Goal: Transaction & Acquisition: Purchase product/service

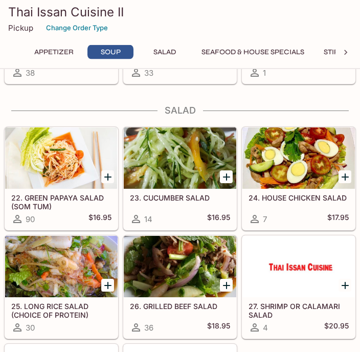
scroll to position [599, 0]
click at [104, 175] on icon "Add 22. GREEN PAPAYA SALAD (SOM TUM)" at bounding box center [108, 177] width 12 height 12
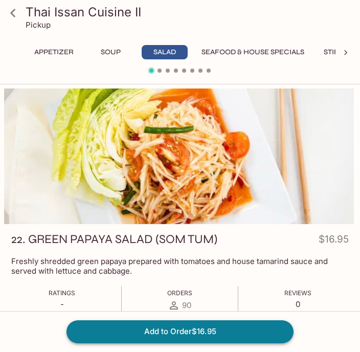
click at [93, 331] on button "Add to Order $16.95" at bounding box center [180, 331] width 227 height 23
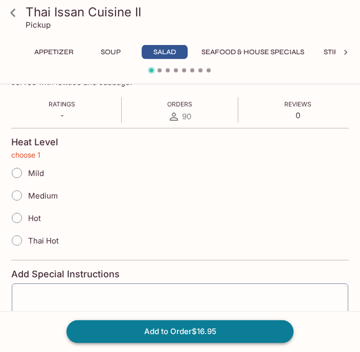
scroll to position [189, 0]
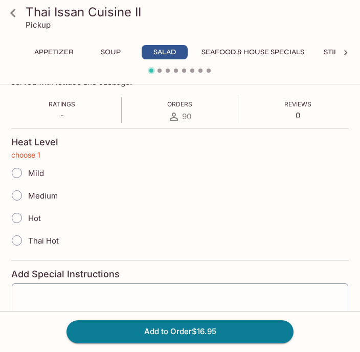
click at [14, 175] on input "Mild" at bounding box center [17, 173] width 22 height 22
radio input "true"
click at [114, 334] on button "Add to Order $16.95" at bounding box center [180, 331] width 227 height 23
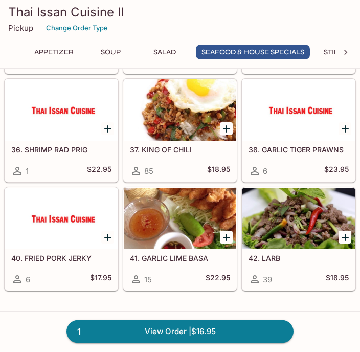
scroll to position [1228, 0]
click at [278, 218] on div at bounding box center [299, 218] width 113 height 61
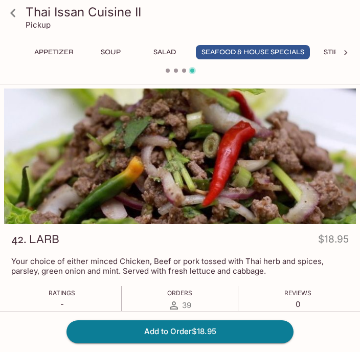
click at [17, 19] on icon at bounding box center [13, 13] width 18 height 18
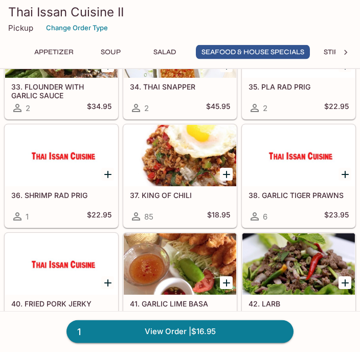
scroll to position [1183, 0]
click at [296, 264] on div at bounding box center [299, 263] width 113 height 61
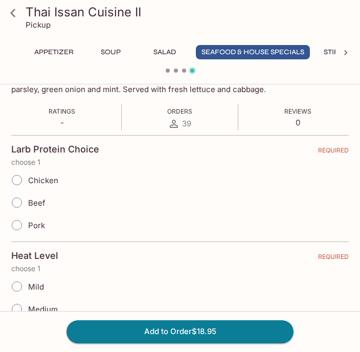
scroll to position [186, 0]
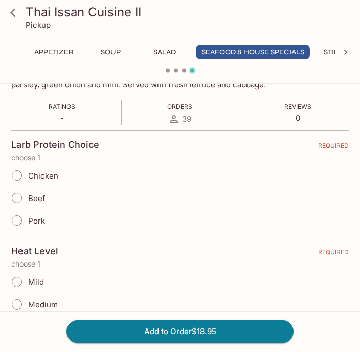
click at [14, 170] on input "Chicken" at bounding box center [17, 176] width 22 height 22
radio input "true"
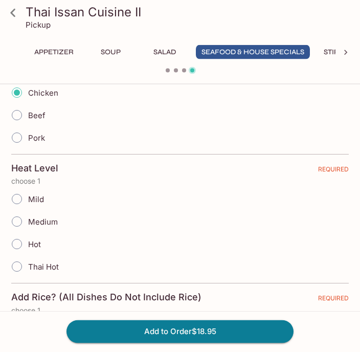
scroll to position [281, 0]
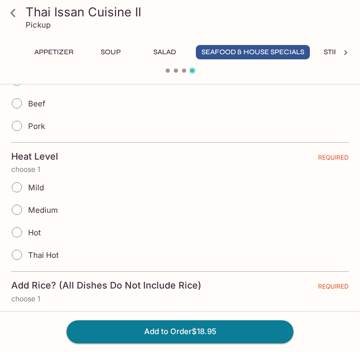
click at [17, 188] on input "Mild" at bounding box center [17, 188] width 22 height 22
radio input "true"
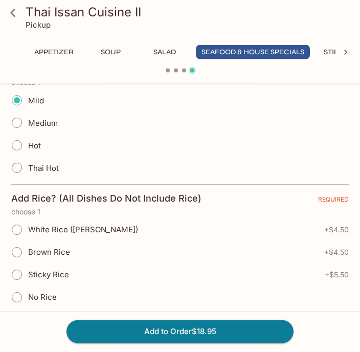
scroll to position [380, 0]
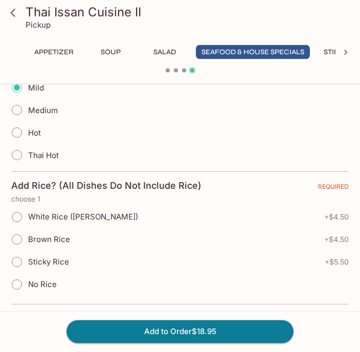
click at [10, 282] on input "No Rice" at bounding box center [17, 285] width 22 height 22
radio input "true"
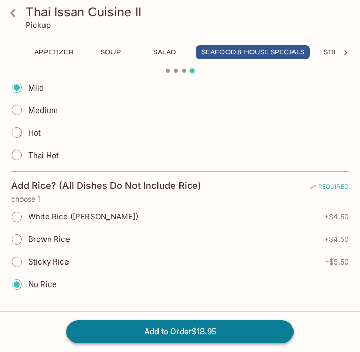
click at [151, 329] on button "Add to Order $18.95" at bounding box center [180, 331] width 227 height 23
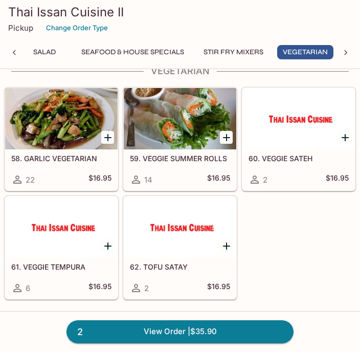
scroll to position [0, 121]
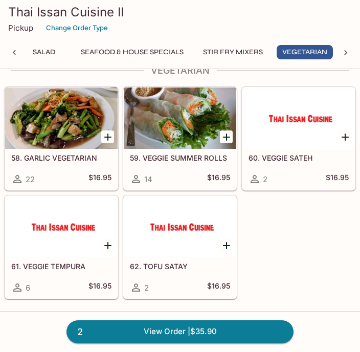
click at [55, 119] on div at bounding box center [61, 118] width 113 height 61
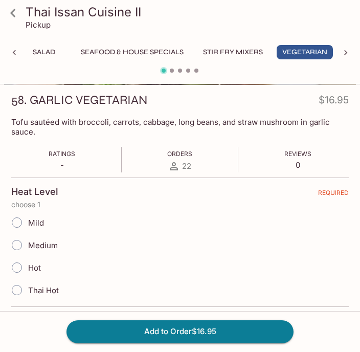
scroll to position [138, 0]
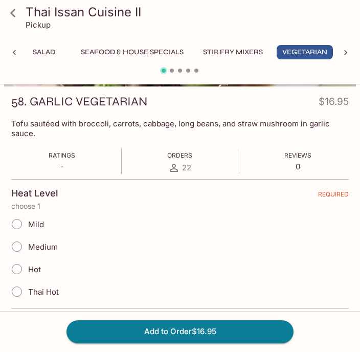
click at [14, 229] on input "Mild" at bounding box center [17, 224] width 22 height 22
radio input "true"
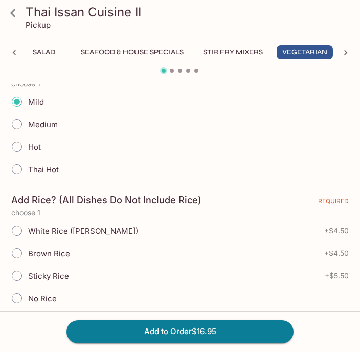
scroll to position [276, 0]
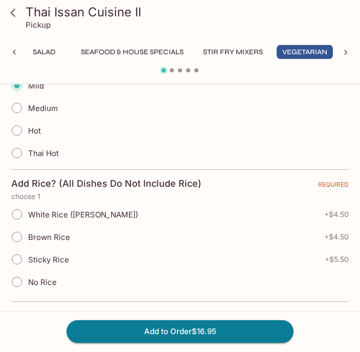
click at [23, 281] on input "No Rice" at bounding box center [17, 283] width 22 height 22
radio input "true"
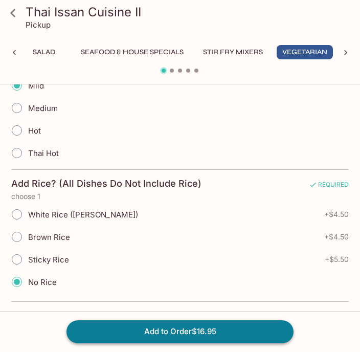
click at [140, 334] on button "Add to Order $16.95" at bounding box center [180, 331] width 227 height 23
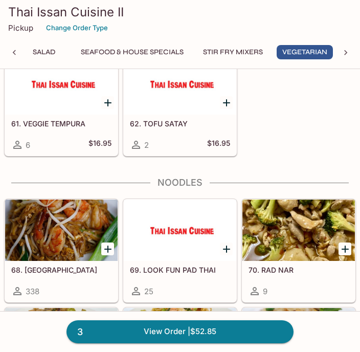
scroll to position [2081, 0]
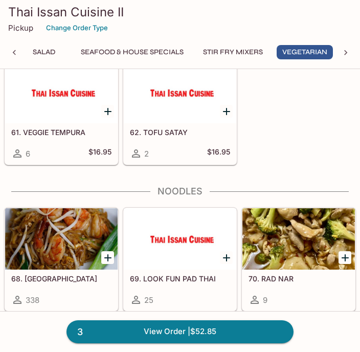
click at [42, 109] on div at bounding box center [61, 92] width 113 height 61
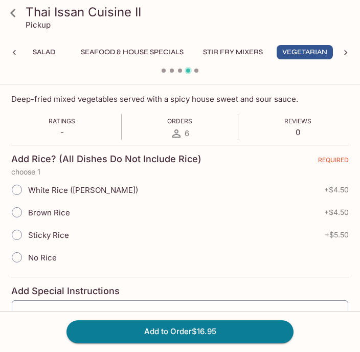
scroll to position [164, 0]
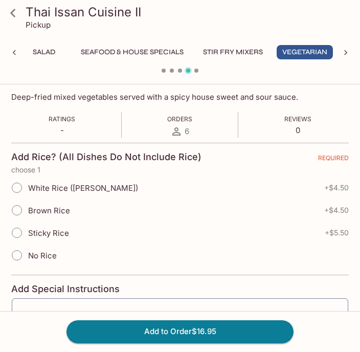
click at [13, 14] on icon at bounding box center [13, 13] width 18 height 18
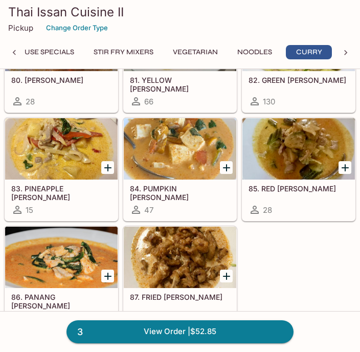
click at [57, 268] on div at bounding box center [61, 257] width 113 height 61
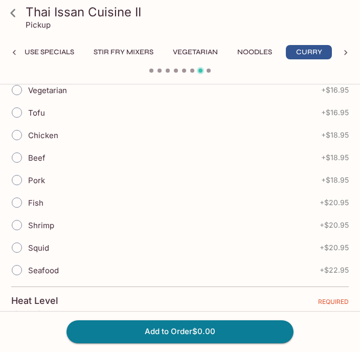
click at [17, 112] on input "Tofu" at bounding box center [17, 113] width 22 height 22
radio input "true"
click at [146, 331] on button "Add to Order $16.95" at bounding box center [180, 331] width 227 height 23
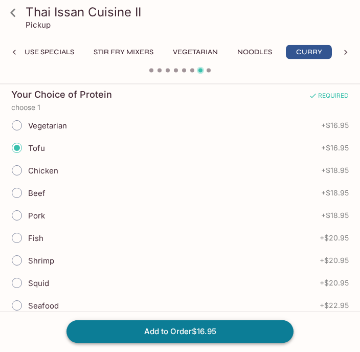
click at [188, 334] on button "Add to Order $16.95" at bounding box center [180, 331] width 227 height 23
click at [190, 324] on button "Add to Order $16.95" at bounding box center [180, 331] width 227 height 23
click at [181, 332] on button "Add to Order $16.95" at bounding box center [180, 331] width 227 height 23
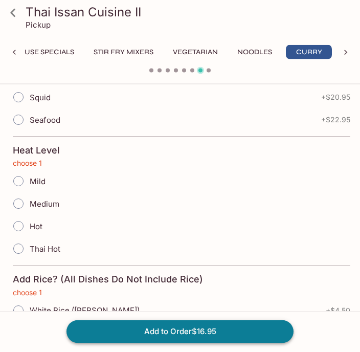
scroll to position [413, 0]
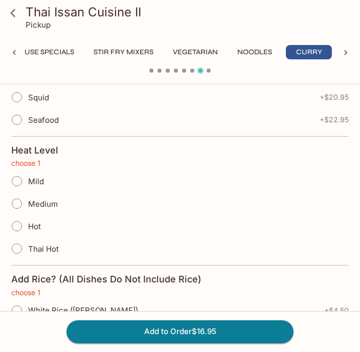
click at [12, 188] on input "Mild" at bounding box center [17, 181] width 22 height 22
radio input "true"
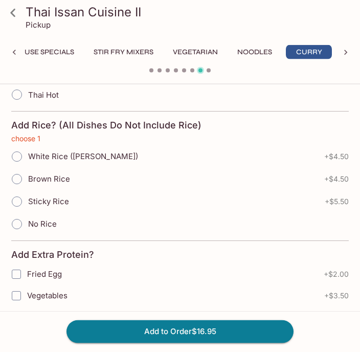
click at [15, 202] on input "Sticky Rice" at bounding box center [17, 202] width 22 height 22
radio input "true"
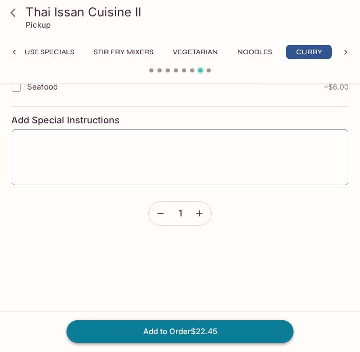
click at [125, 333] on button "Add to Order $22.45" at bounding box center [180, 331] width 227 height 23
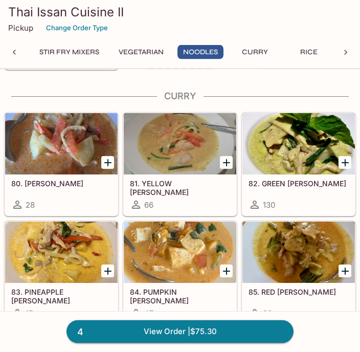
scroll to position [2540, 0]
click at [279, 185] on h5 "82. GREEN [PERSON_NAME]" at bounding box center [299, 183] width 100 height 9
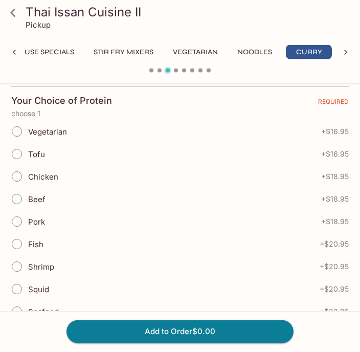
scroll to position [254, 0]
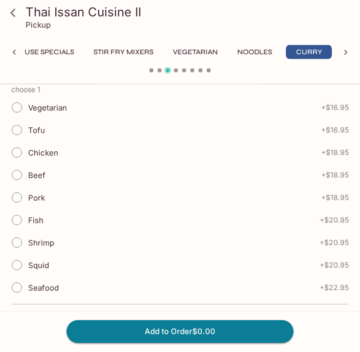
click at [14, 224] on input "Fish" at bounding box center [17, 221] width 22 height 22
radio input "true"
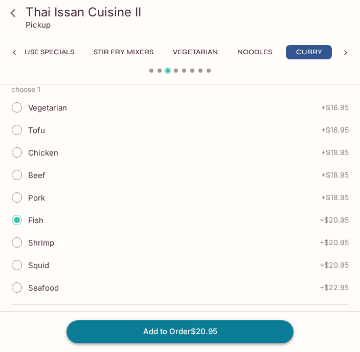
click at [154, 335] on button "Add to Order $20.95" at bounding box center [180, 331] width 227 height 23
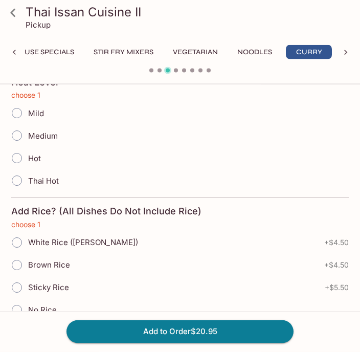
click at [17, 113] on input "Mild" at bounding box center [17, 114] width 22 height 22
radio input "true"
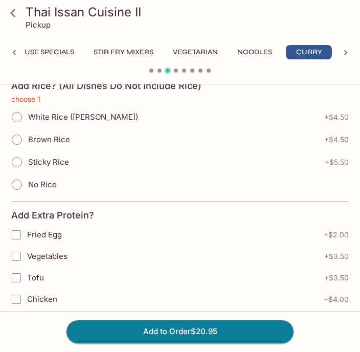
scroll to position [616, 0]
click at [13, 181] on input "No Rice" at bounding box center [17, 185] width 22 height 22
radio input "true"
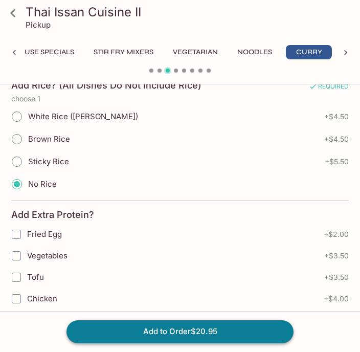
click at [125, 326] on button "Add to Order $20.95" at bounding box center [180, 331] width 227 height 23
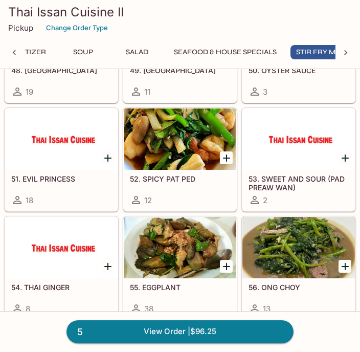
scroll to position [0, 56]
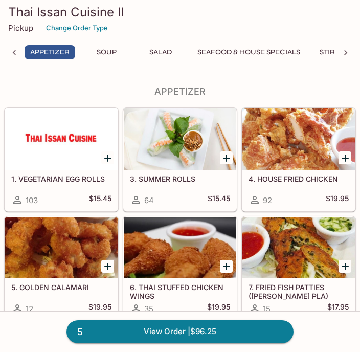
click at [188, 150] on div at bounding box center [180, 139] width 113 height 61
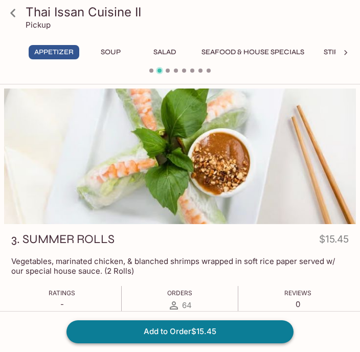
click at [169, 335] on button "Add to Order $15.45" at bounding box center [180, 331] width 227 height 23
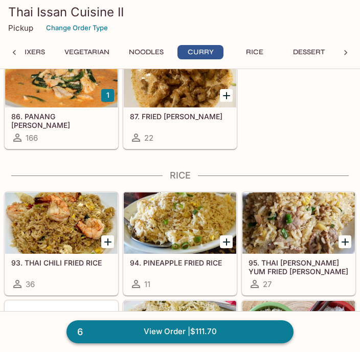
click at [131, 333] on link "6 View Order | $111.70" at bounding box center [180, 331] width 227 height 23
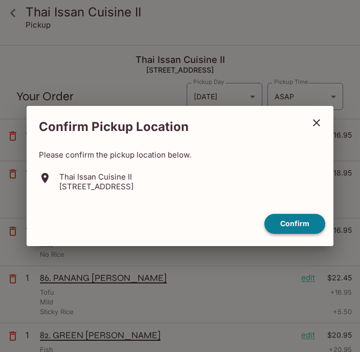
click at [294, 224] on button "Confirm" at bounding box center [295, 224] width 61 height 20
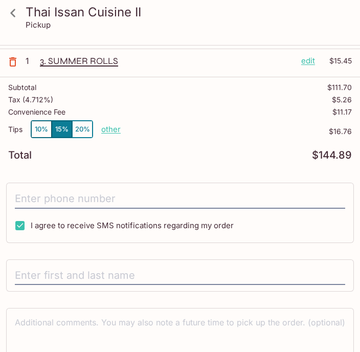
scroll to position [333, 0]
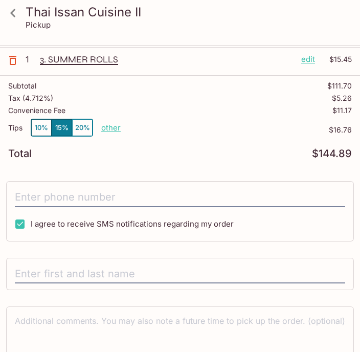
click at [42, 125] on button "10%" at bounding box center [41, 127] width 20 height 17
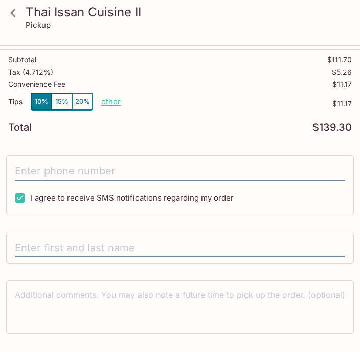
scroll to position [357, 0]
